Goal: Find contact information: Find contact information

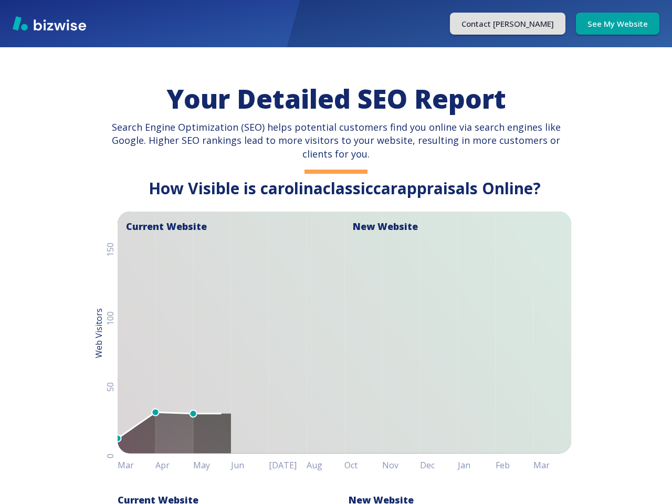
scroll to position [0, 171]
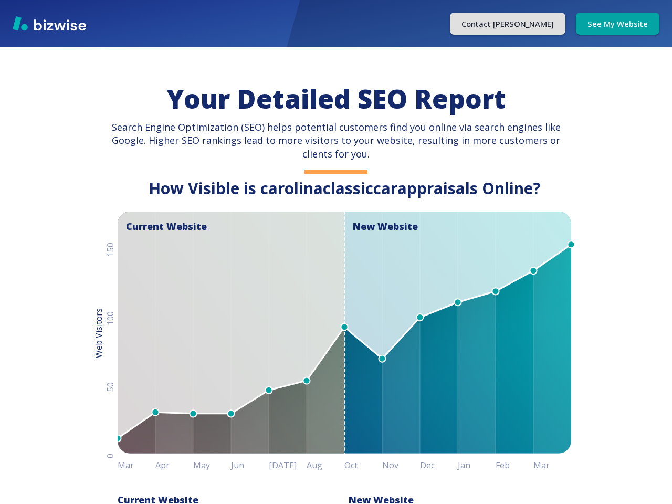
click at [504, 24] on button "Contact [PERSON_NAME]" at bounding box center [507, 24] width 115 height 22
